Goal: Find specific page/section: Find specific page/section

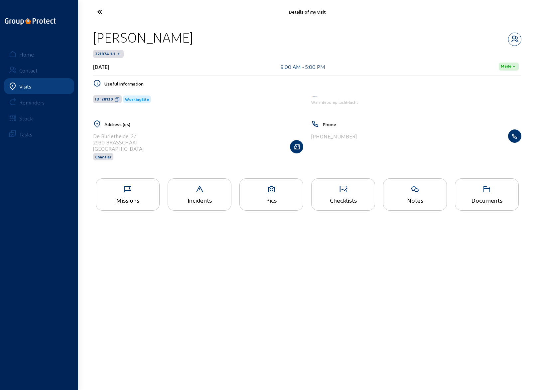
click at [101, 12] on icon at bounding box center [124, 12] width 61 height 12
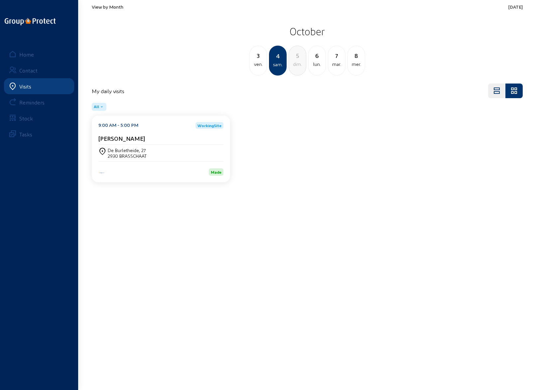
click at [317, 59] on div "6" at bounding box center [317, 55] width 17 height 9
click at [138, 152] on div "[STREET_ADDRESS]" at bounding box center [135, 150] width 55 height 6
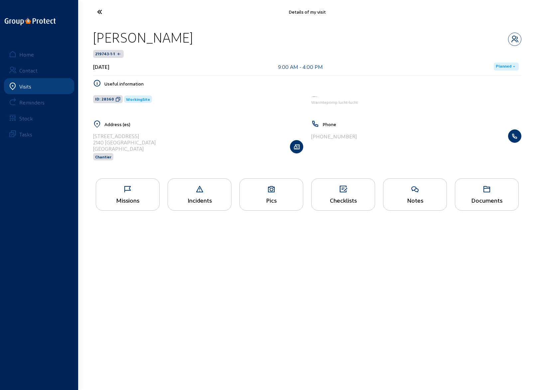
click at [132, 192] on icon at bounding box center [127, 189] width 63 height 8
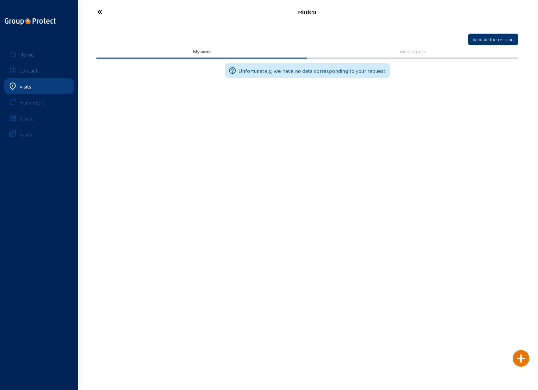
click at [99, 11] on icon at bounding box center [124, 12] width 61 height 12
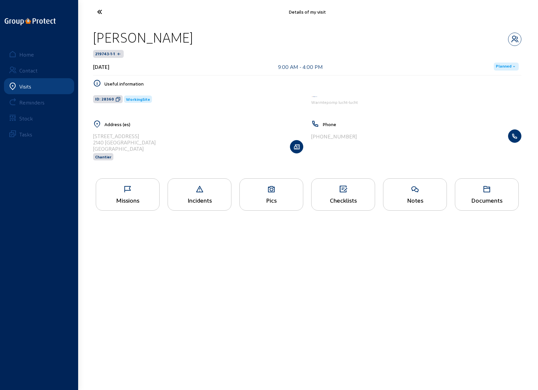
click at [265, 190] on icon at bounding box center [271, 189] width 63 height 8
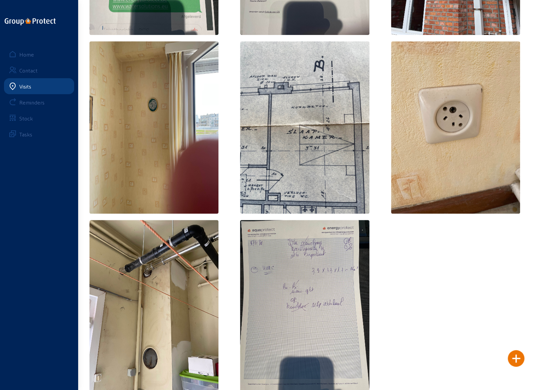
scroll to position [366, 0]
